Goal: Information Seeking & Learning: Learn about a topic

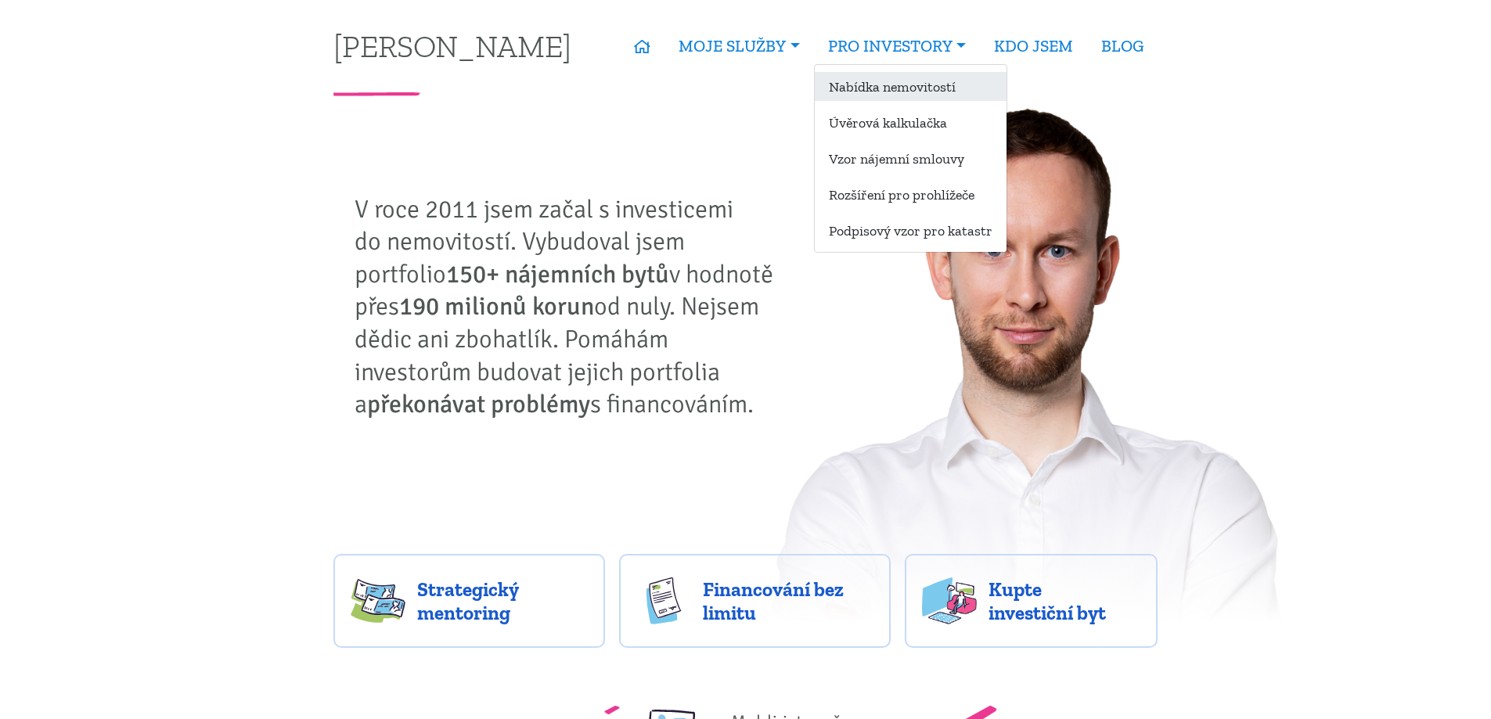
click at [930, 84] on link "Nabídka nemovitostí" at bounding box center [911, 86] width 192 height 29
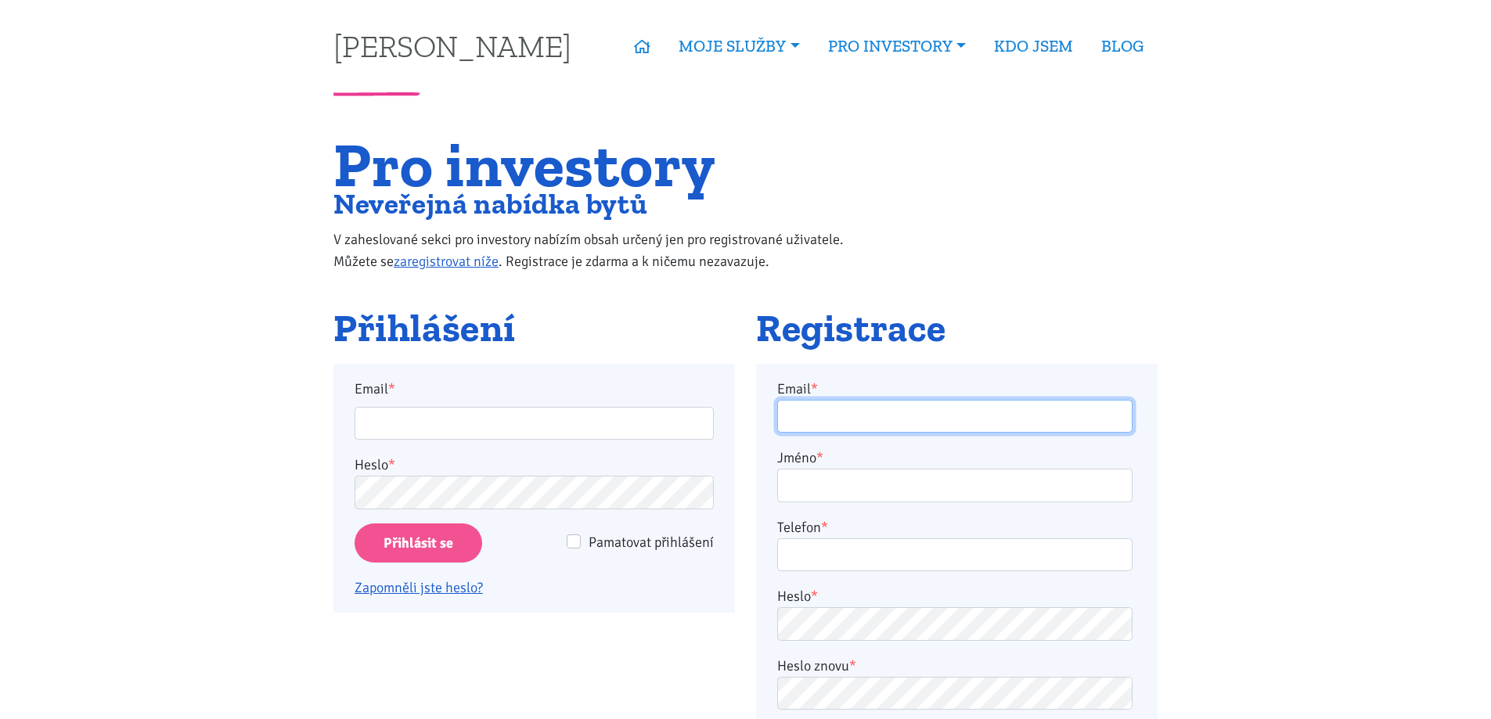
type input "[EMAIL_ADDRESS][DOMAIN_NAME]"
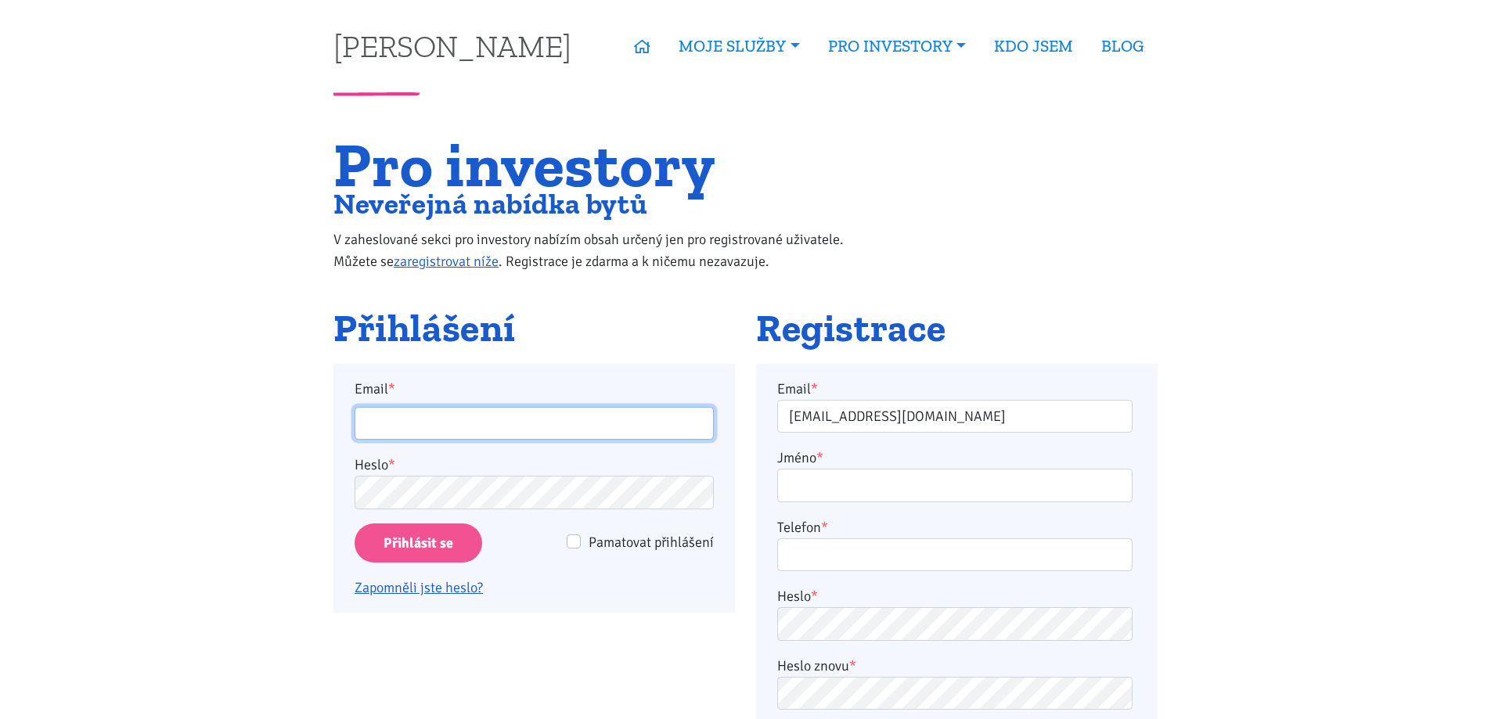
type input "[EMAIL_ADDRESS][DOMAIN_NAME]"
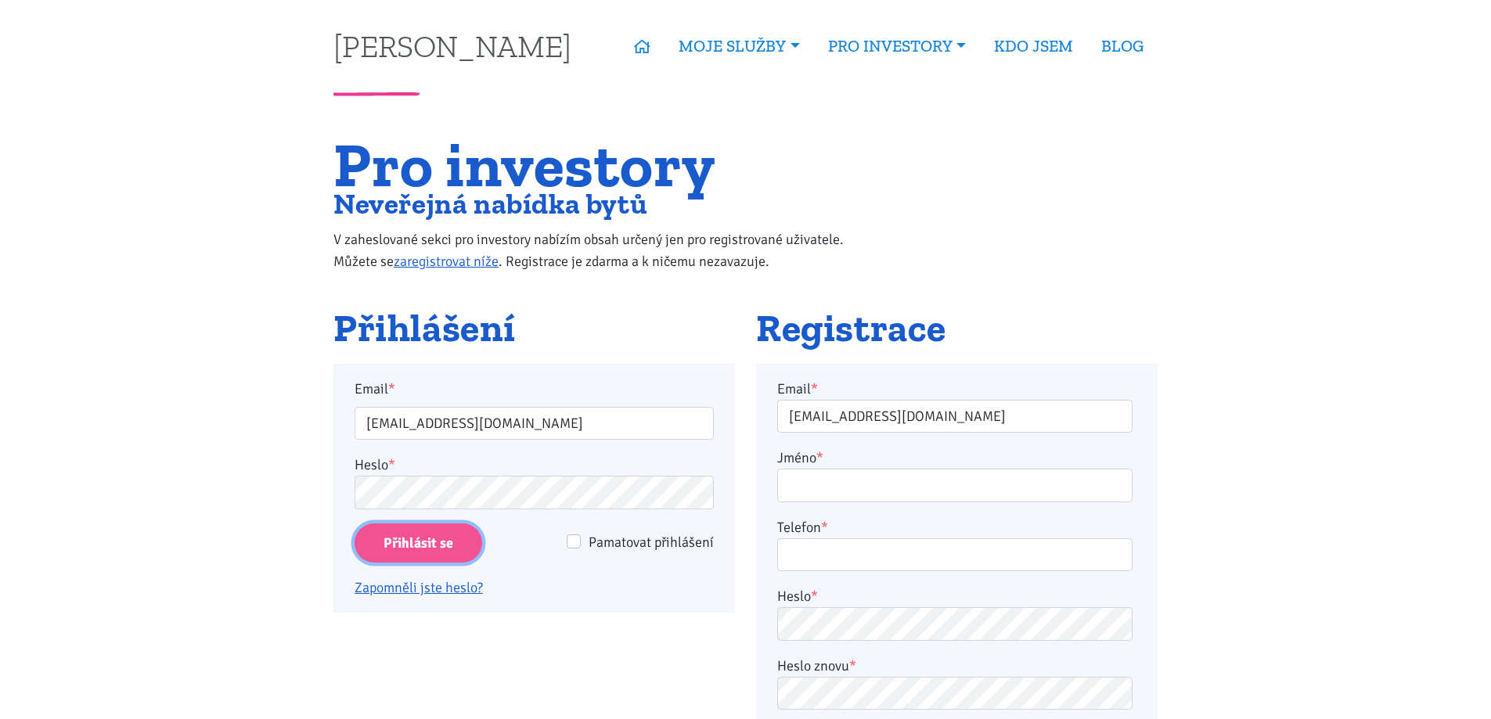
click at [413, 550] on input "Přihlásit se" at bounding box center [419, 544] width 128 height 40
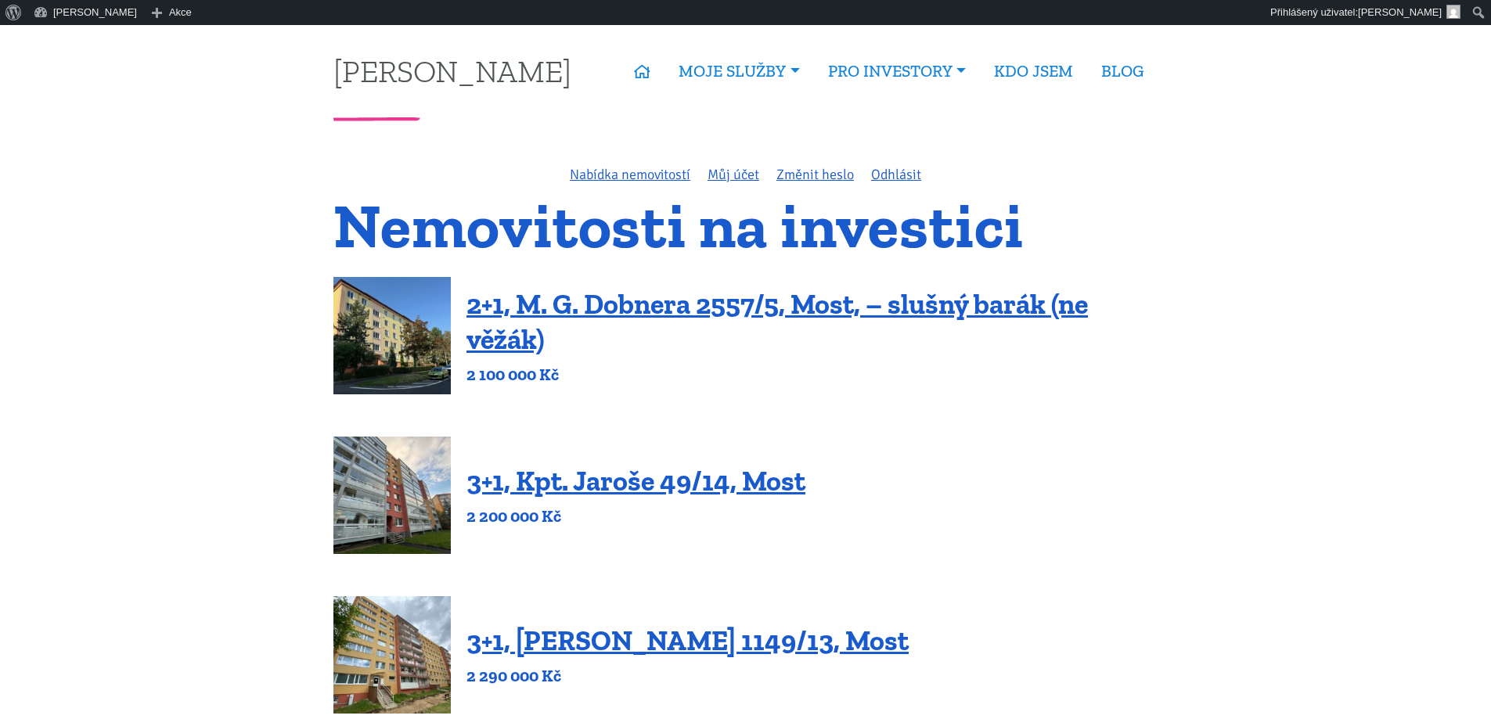
scroll to position [2158, 0]
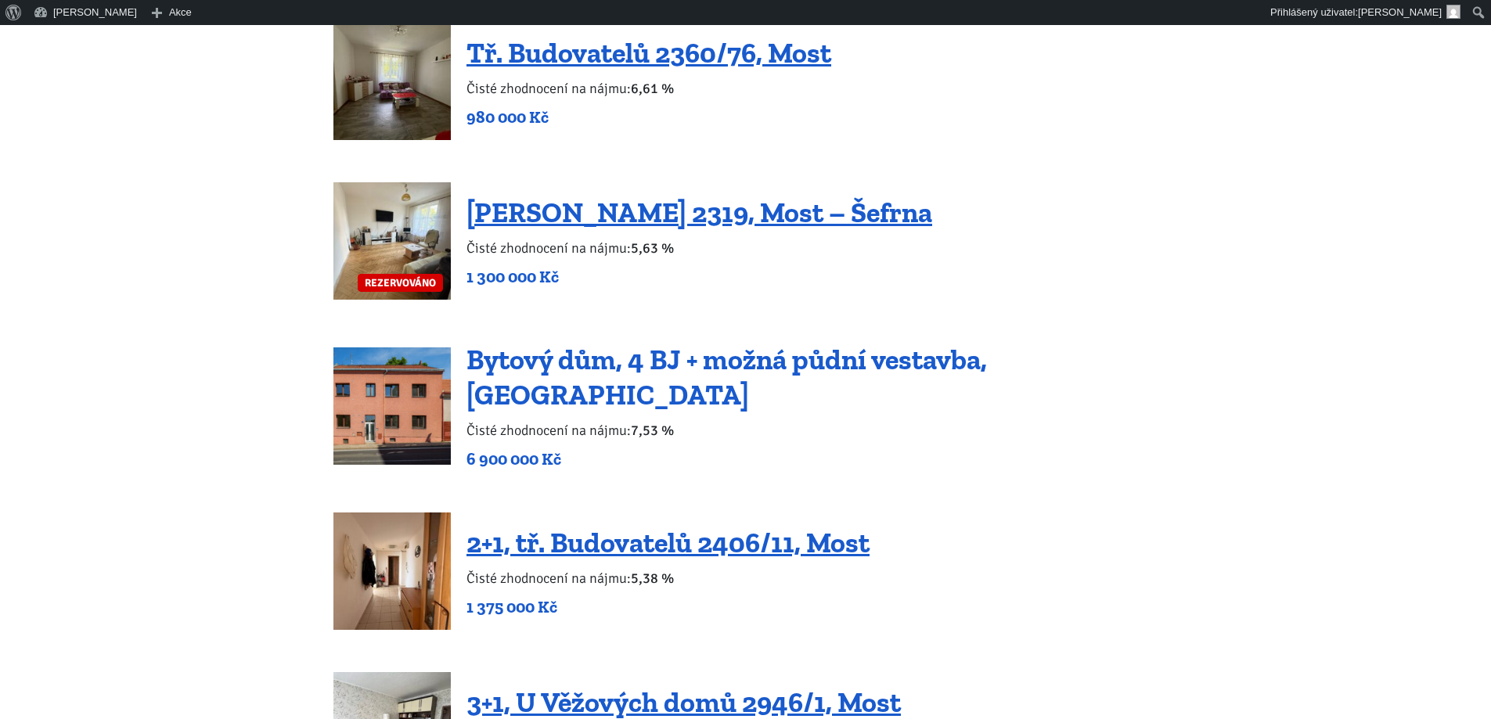
click at [777, 373] on link "Bytový dům, 4 BJ + možná půdní vestavba, [GEOGRAPHIC_DATA]" at bounding box center [727, 377] width 521 height 69
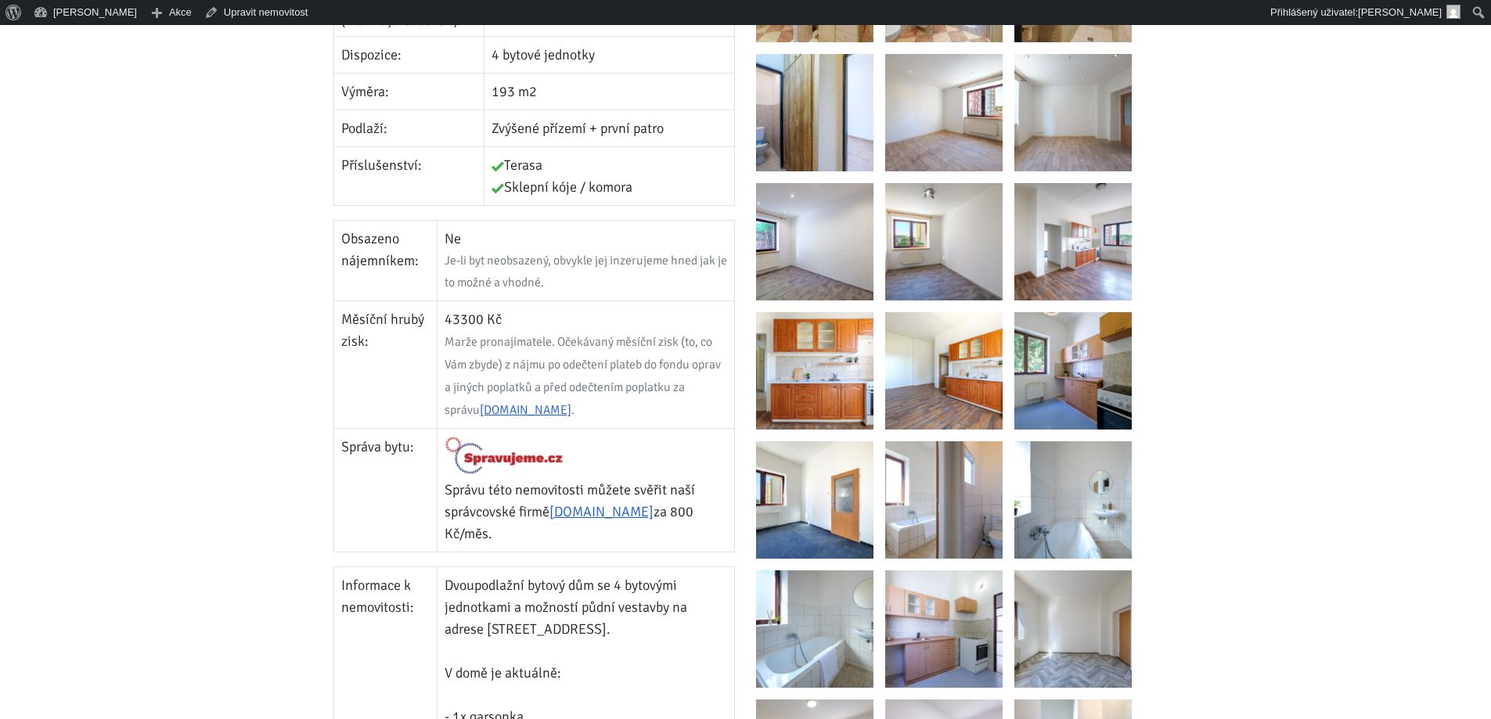
scroll to position [705, 0]
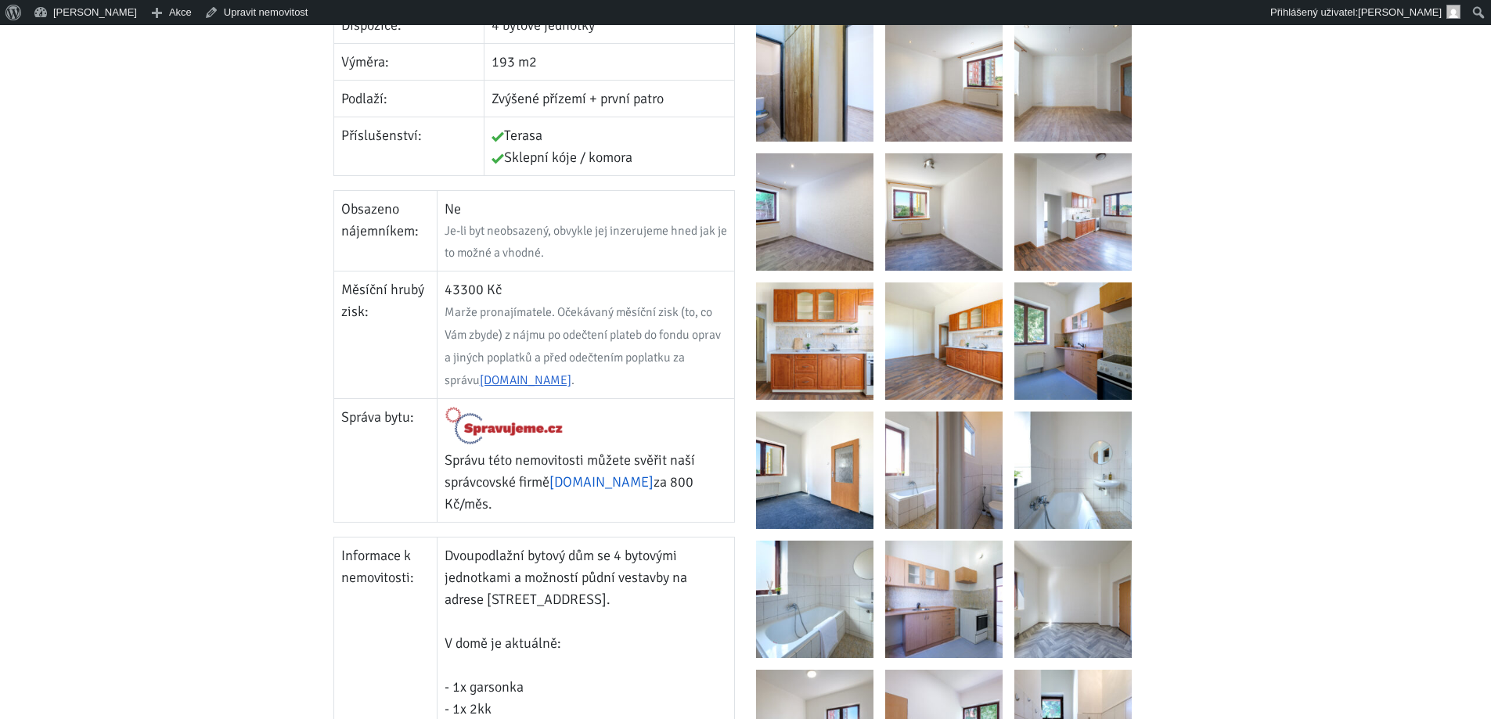
click at [613, 474] on link "[DOMAIN_NAME]" at bounding box center [602, 482] width 104 height 17
